Goal: Find specific page/section

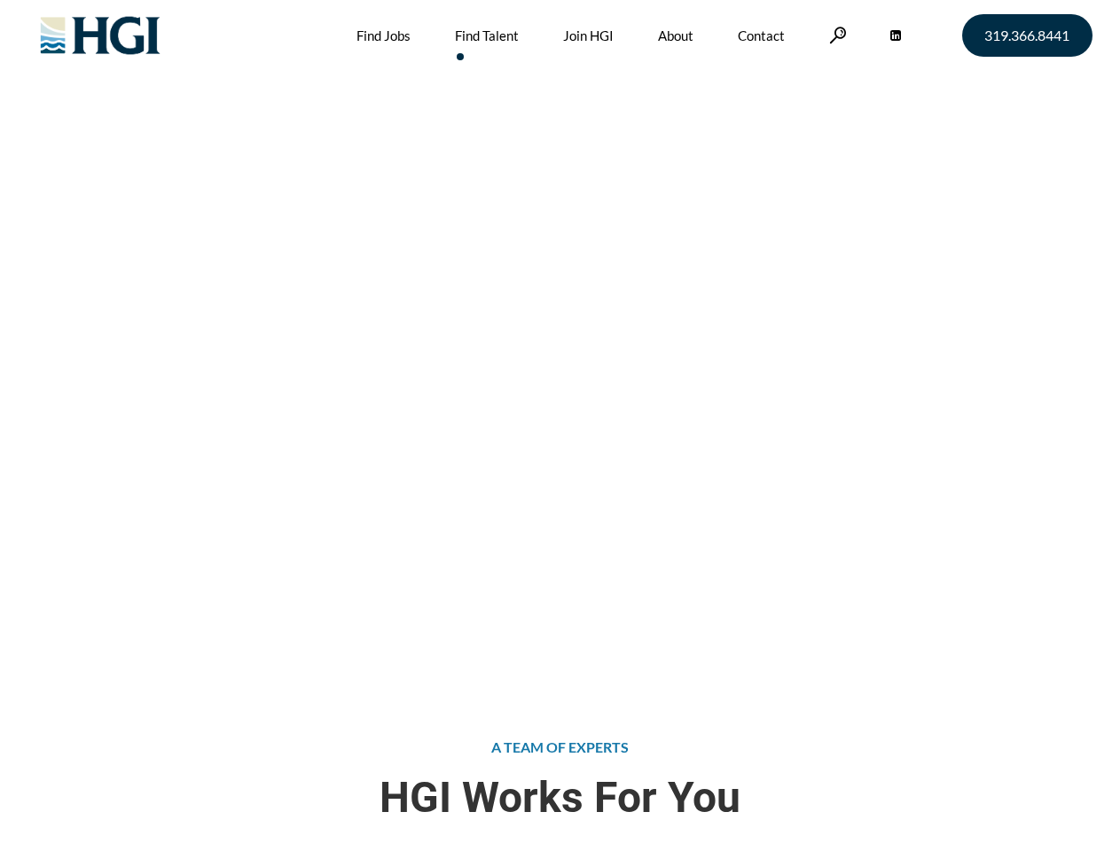
click at [559, 426] on div "Attract the Right Talent Home » Find Talent" at bounding box center [560, 340] width 1120 height 681
click at [835, 35] on link at bounding box center [838, 35] width 18 height 17
click at [559, 426] on div "Attract the Right Talent Home » Find Talent" at bounding box center [560, 340] width 1120 height 681
